Goal: Information Seeking & Learning: Learn about a topic

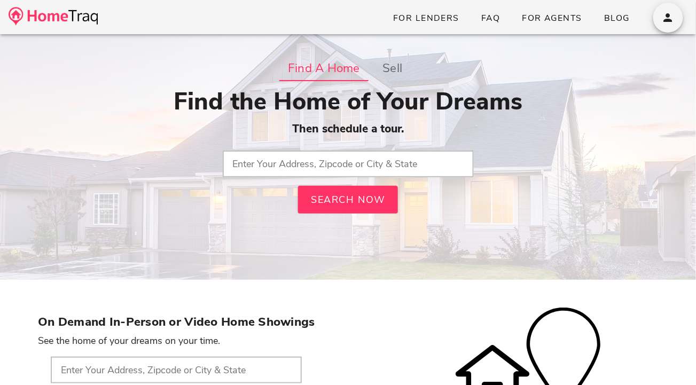
click at [371, 166] on input "text" at bounding box center [348, 164] width 251 height 27
type input "63130, MO"
click at [289, 172] on input "text" at bounding box center [348, 164] width 251 height 27
type input "63301, [GEOGRAPHIC_DATA]"
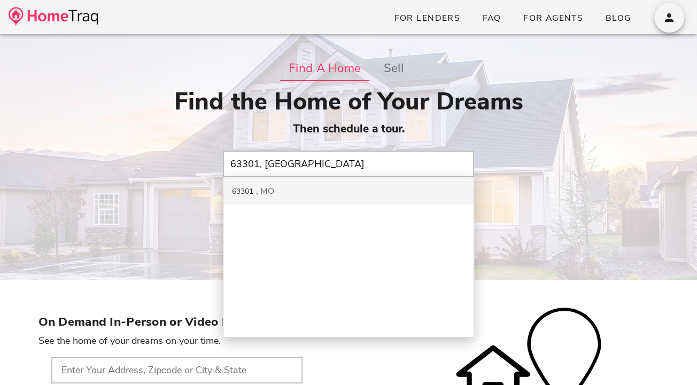
click at [317, 199] on div "63301 MO" at bounding box center [348, 190] width 250 height 27
